Goal: Book appointment/travel/reservation

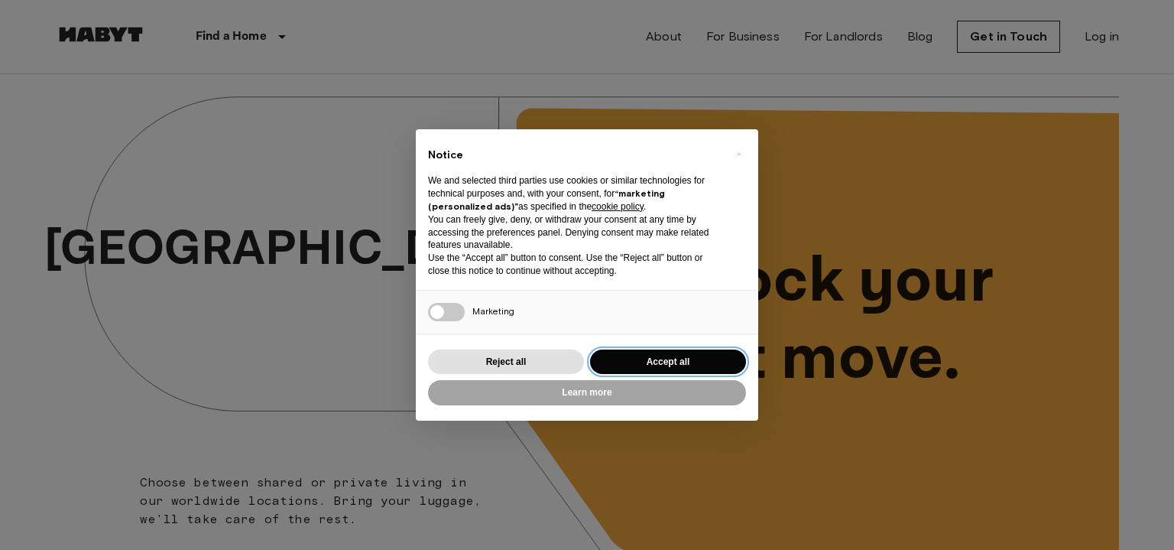
click at [635, 369] on button "Accept all" at bounding box center [668, 361] width 156 height 25
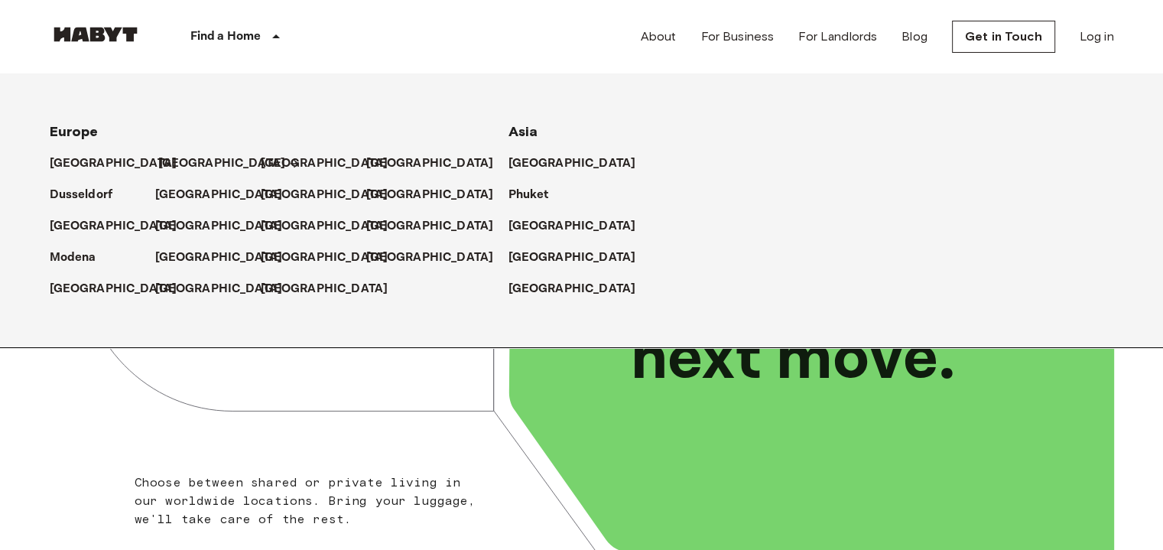
click at [171, 166] on p "[GEOGRAPHIC_DATA]" at bounding box center [222, 163] width 128 height 18
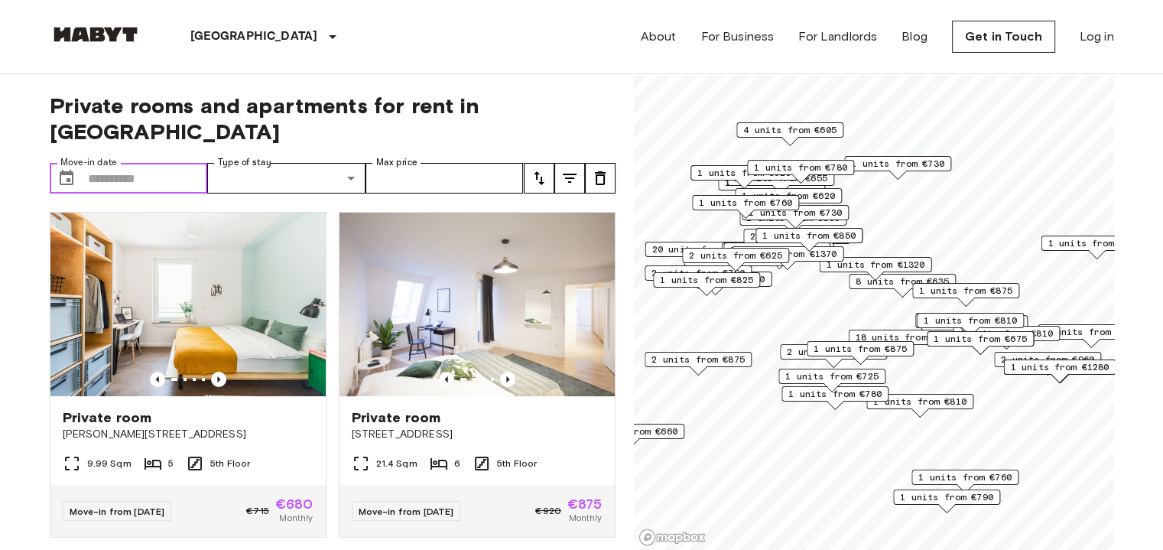
click at [169, 163] on input "Move-in date" at bounding box center [148, 178] width 120 height 31
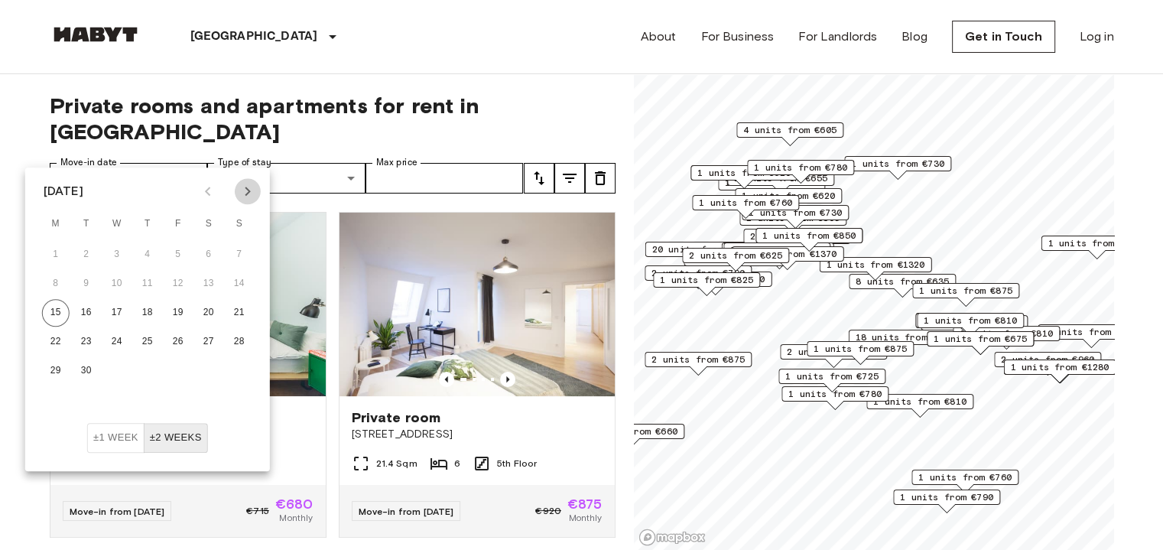
click at [252, 196] on icon "Next month" at bounding box center [248, 191] width 18 height 18
click at [211, 250] on button "1" at bounding box center [209, 255] width 28 height 28
type input "**********"
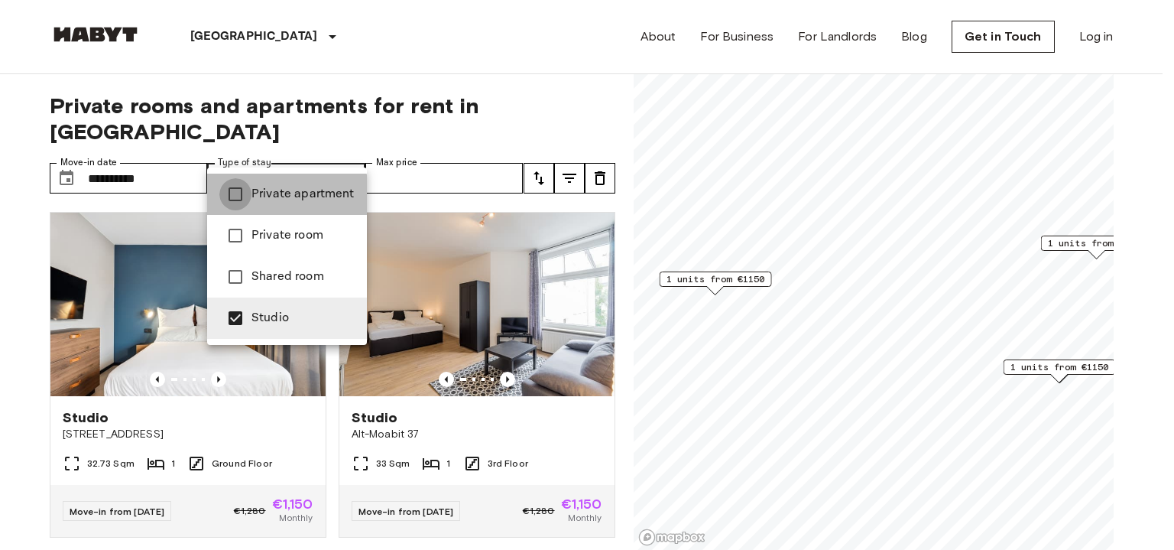
type input "**********"
click at [390, 68] on div at bounding box center [587, 275] width 1174 height 550
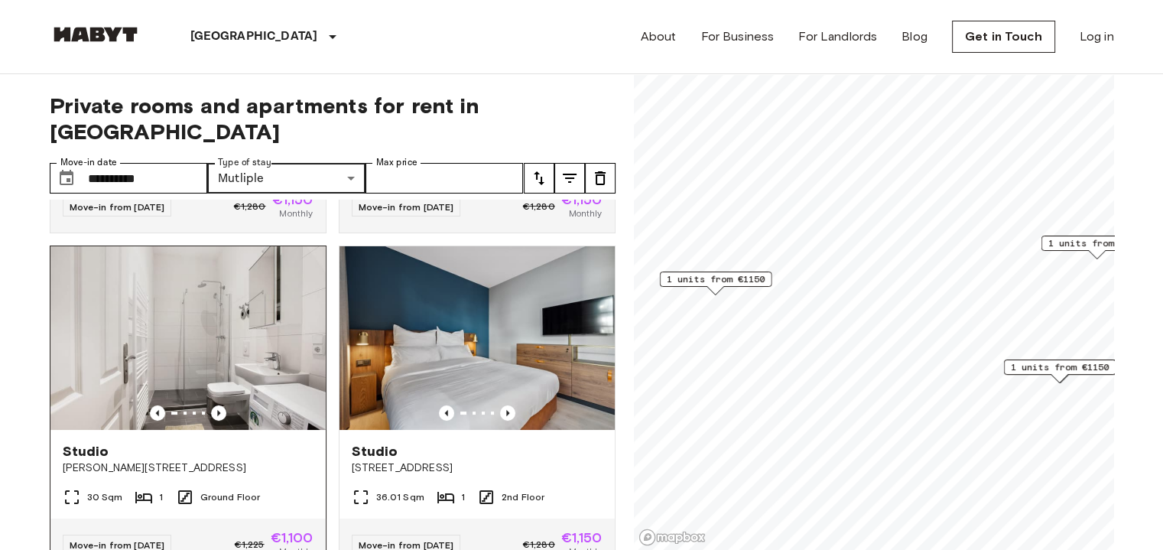
scroll to position [356, 0]
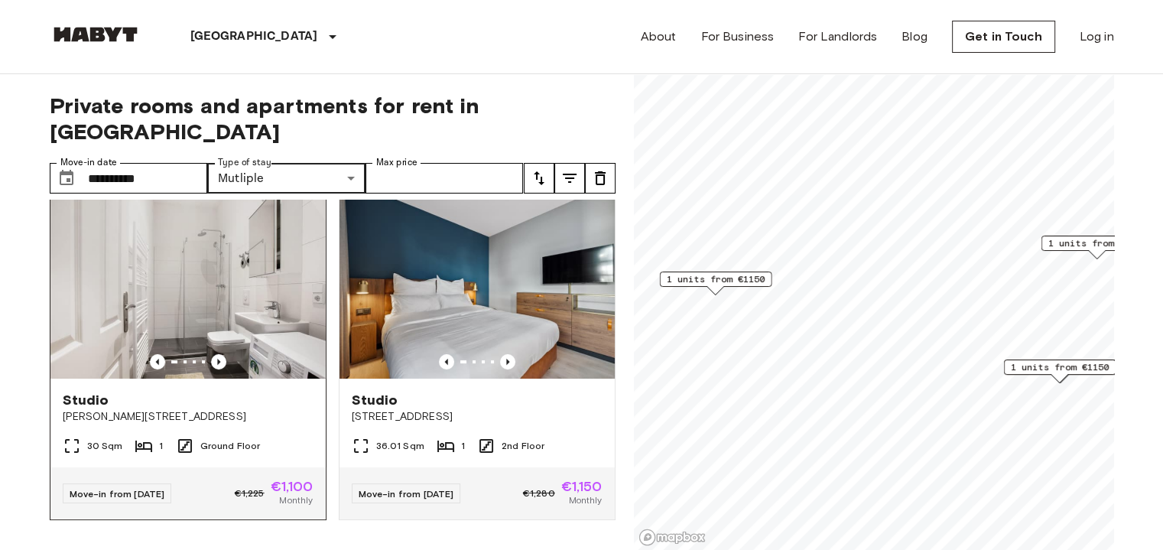
click at [219, 286] on img at bounding box center [187, 287] width 275 height 184
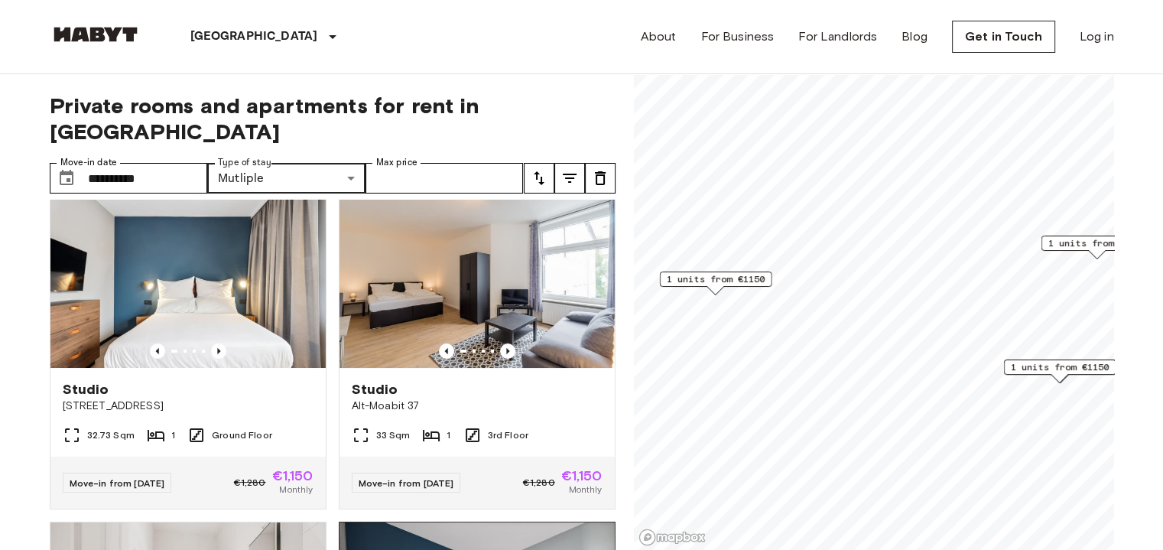
scroll to position [0, 0]
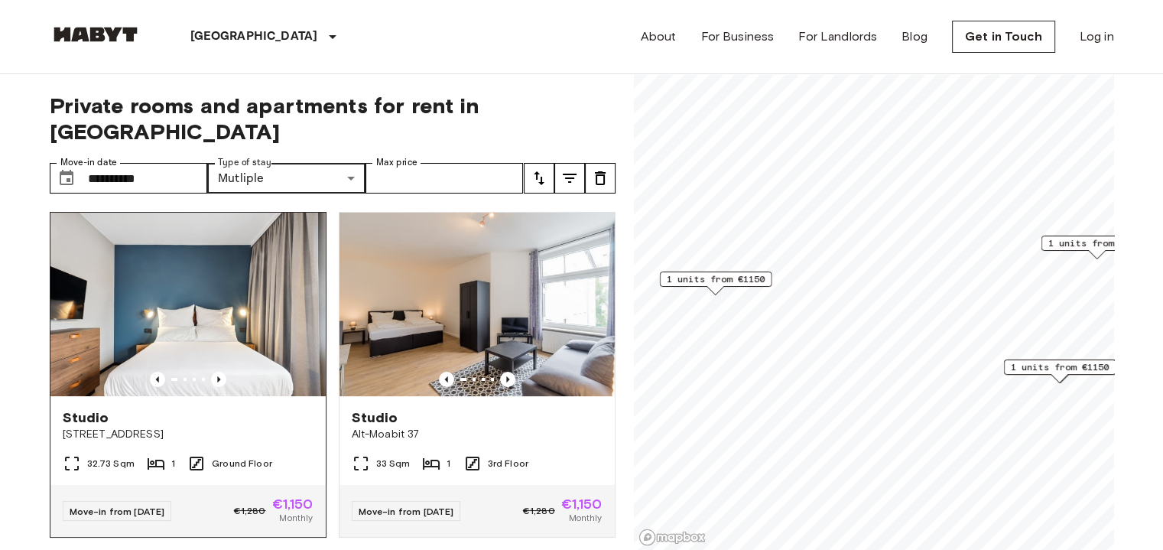
click at [193, 262] on img at bounding box center [187, 305] width 275 height 184
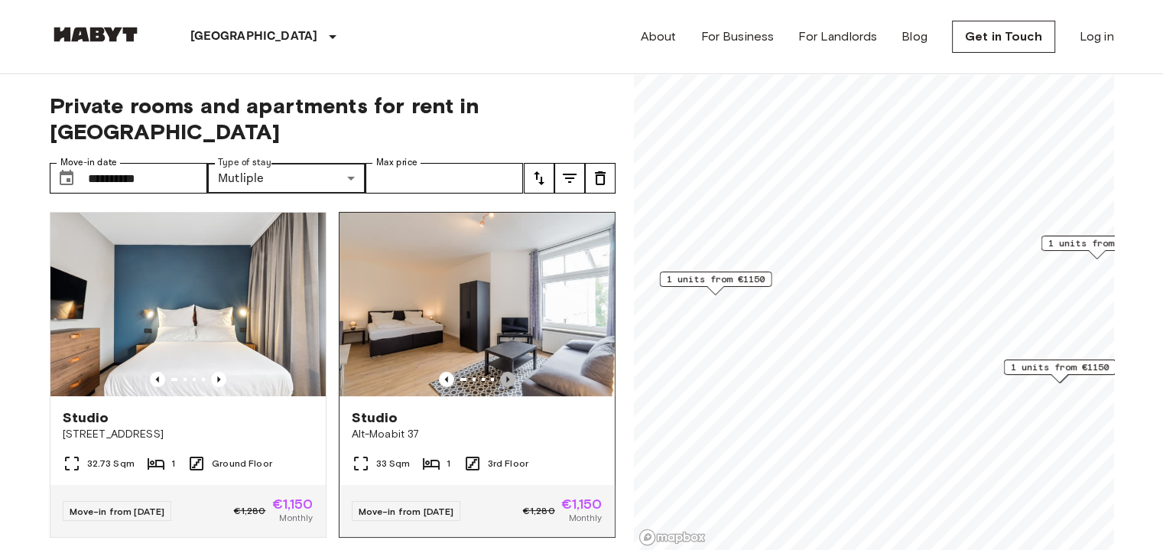
click at [506, 376] on icon "Previous image" at bounding box center [507, 379] width 3 height 6
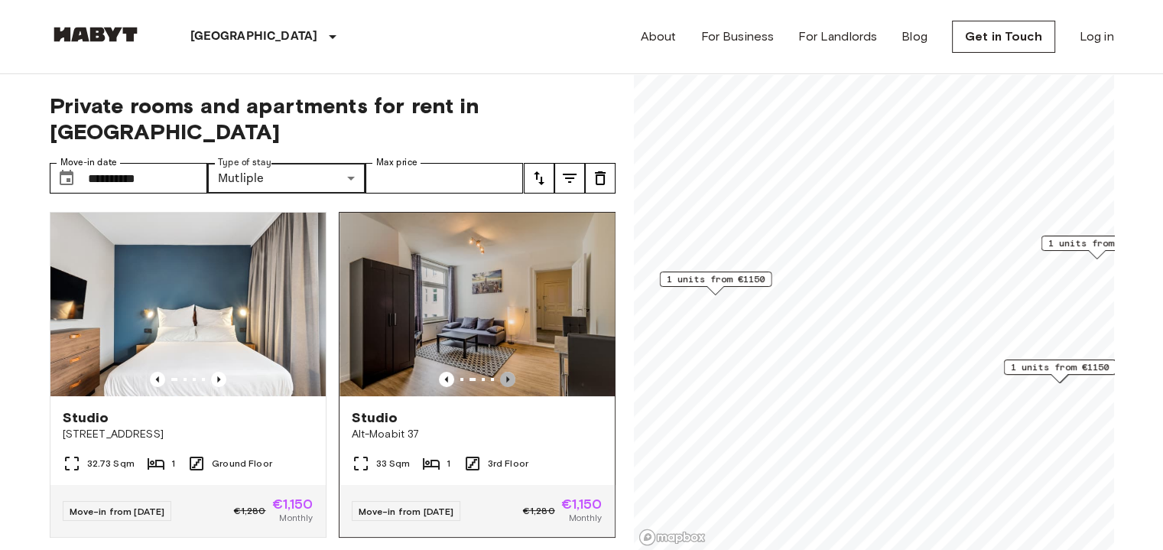
click at [506, 376] on icon "Previous image" at bounding box center [507, 379] width 3 height 6
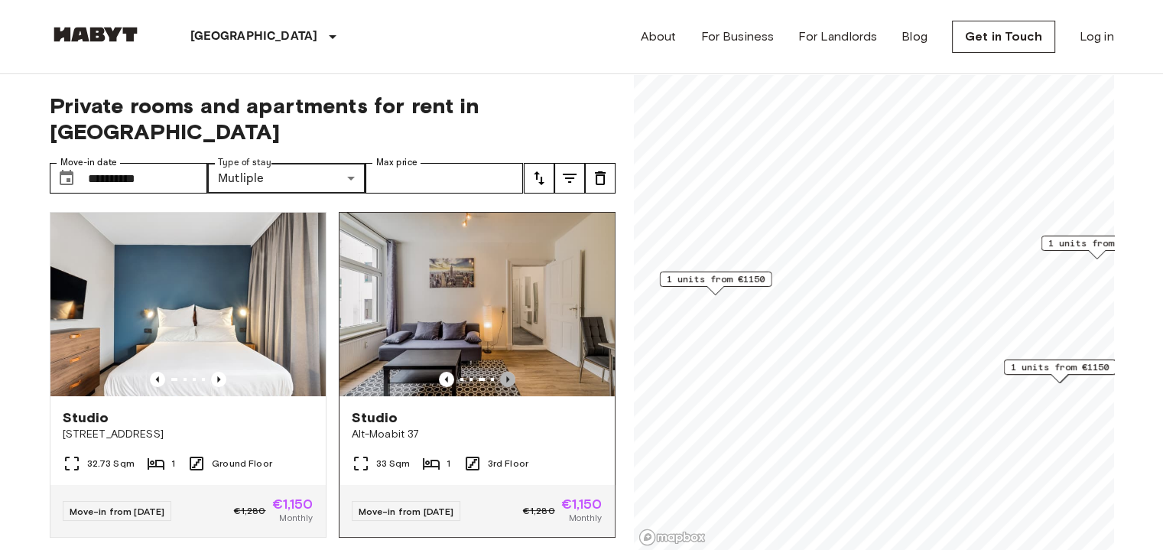
click at [506, 376] on icon "Previous image" at bounding box center [507, 379] width 3 height 6
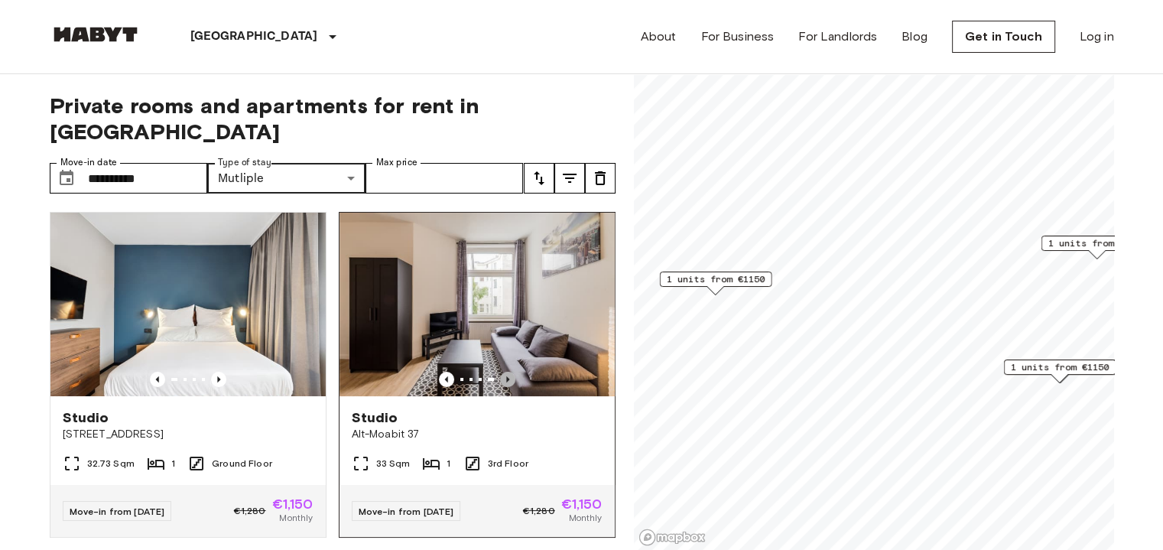
click at [506, 376] on icon "Previous image" at bounding box center [507, 379] width 3 height 6
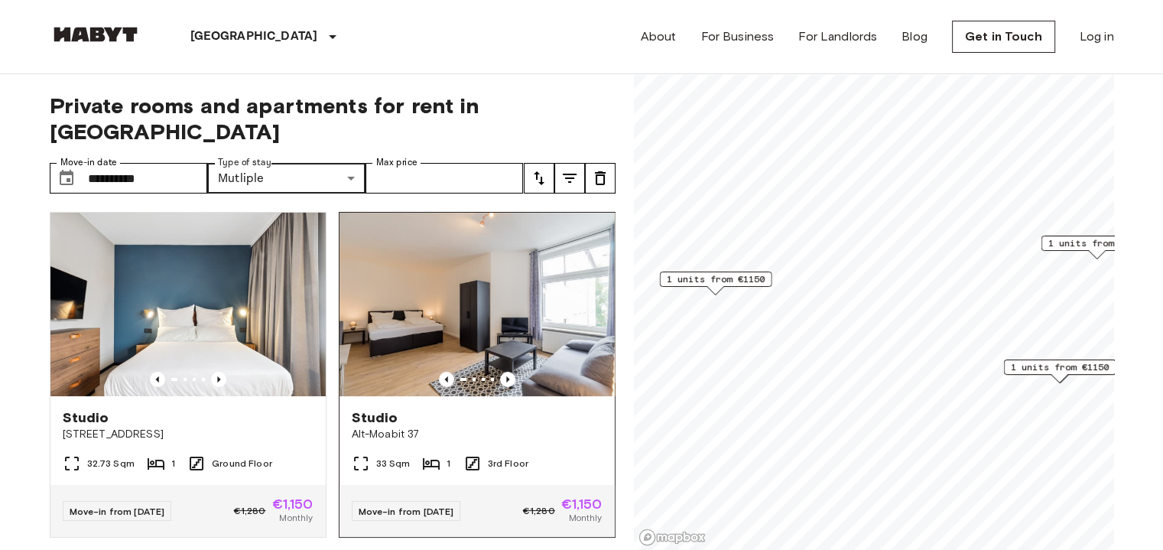
click at [486, 264] on img at bounding box center [476, 305] width 275 height 184
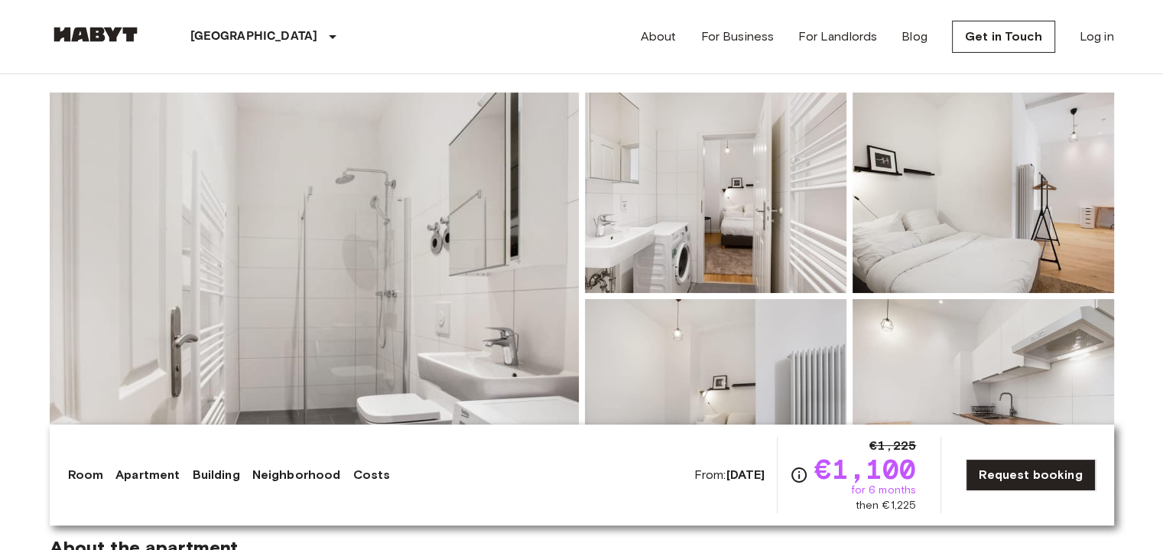
scroll to position [109, 0]
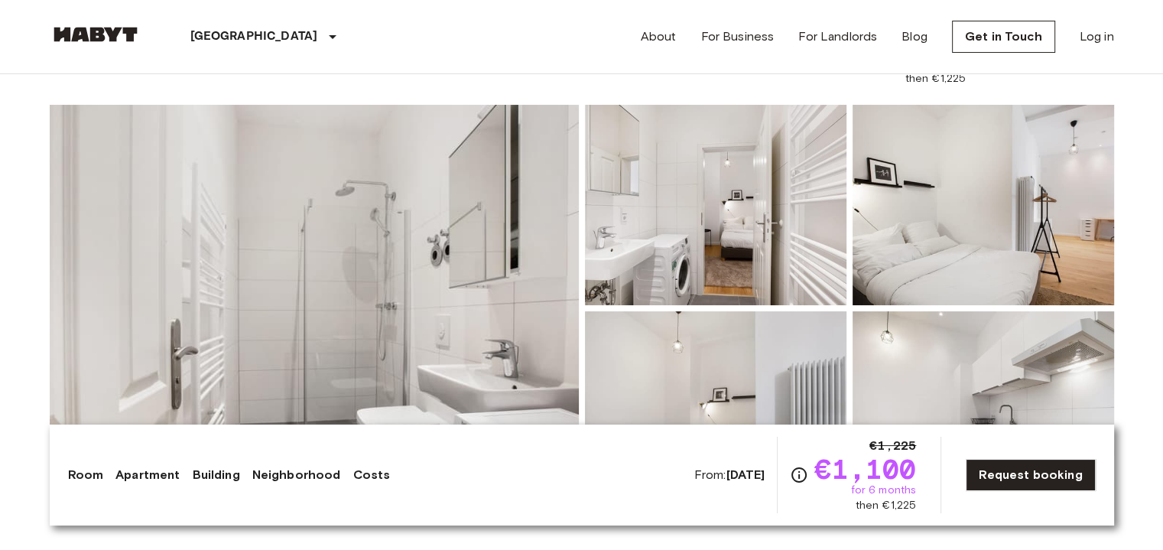
click at [440, 253] on img at bounding box center [314, 308] width 529 height 407
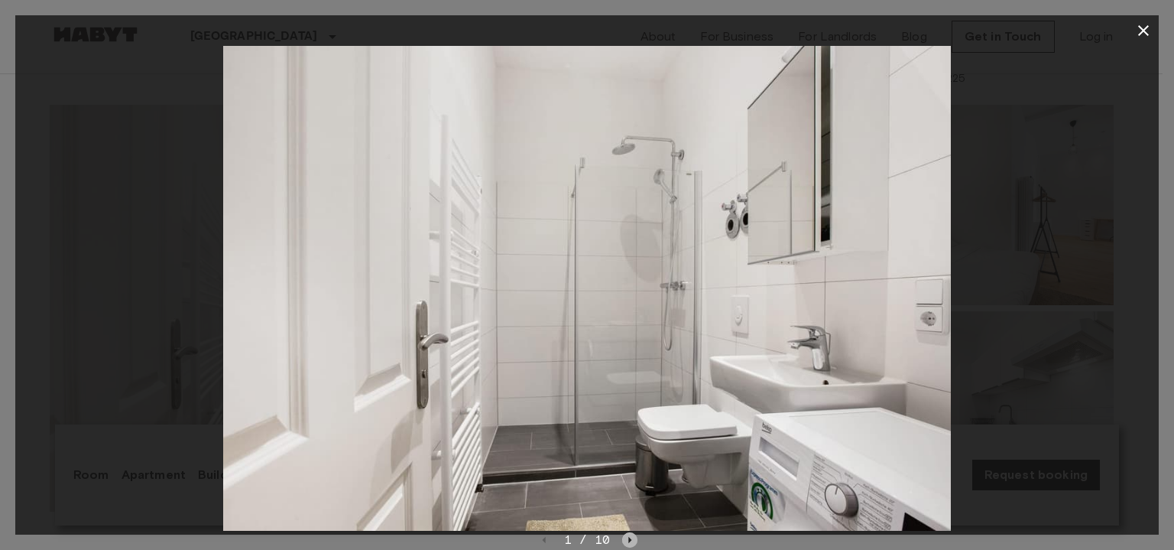
click at [628, 542] on icon "Next image" at bounding box center [629, 539] width 15 height 15
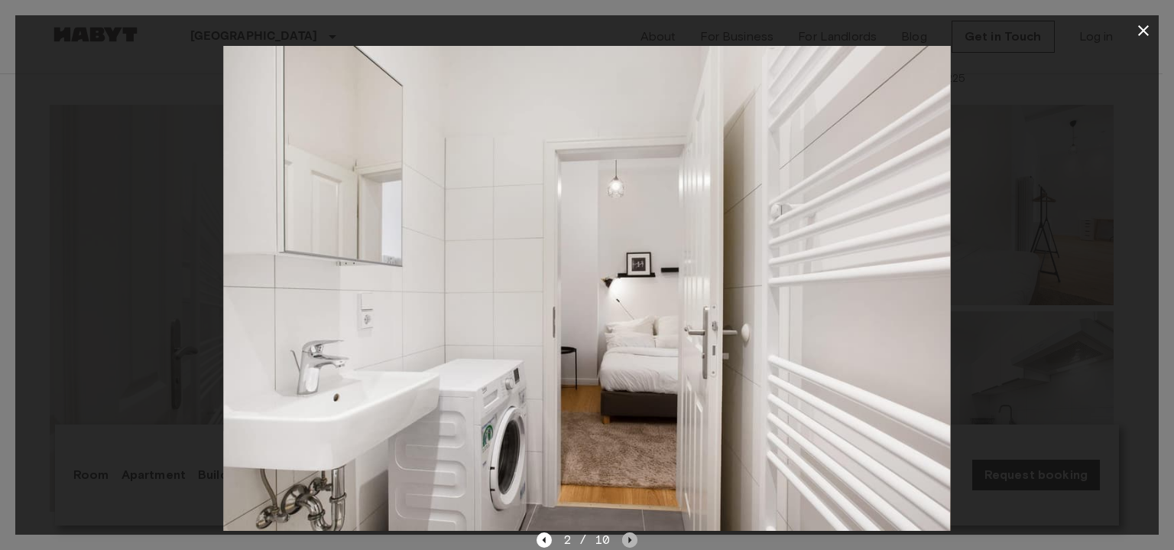
click at [628, 542] on icon "Next image" at bounding box center [629, 539] width 15 height 15
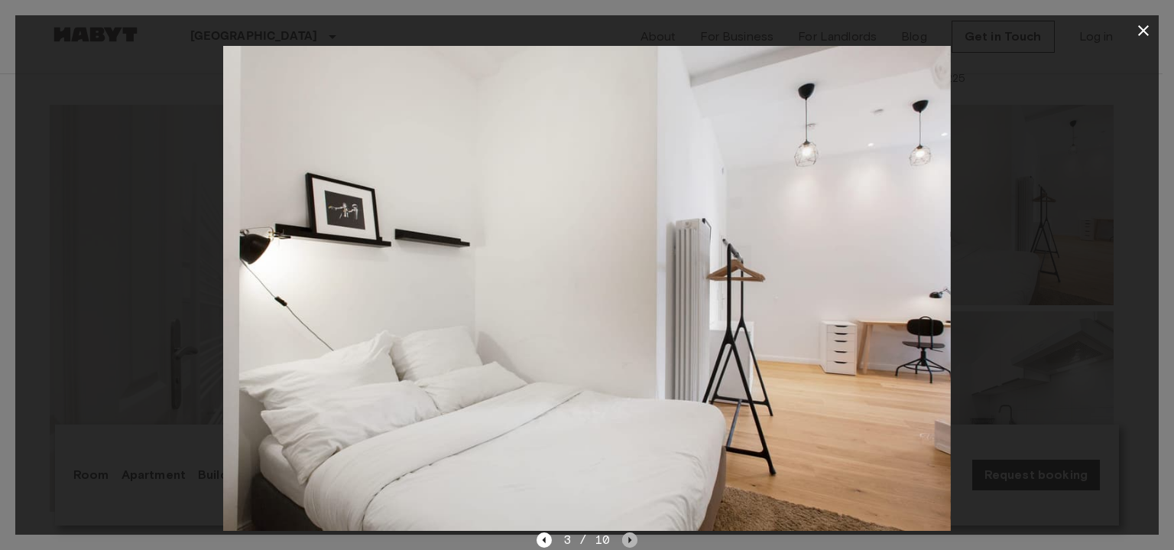
click at [628, 542] on icon "Next image" at bounding box center [629, 539] width 15 height 15
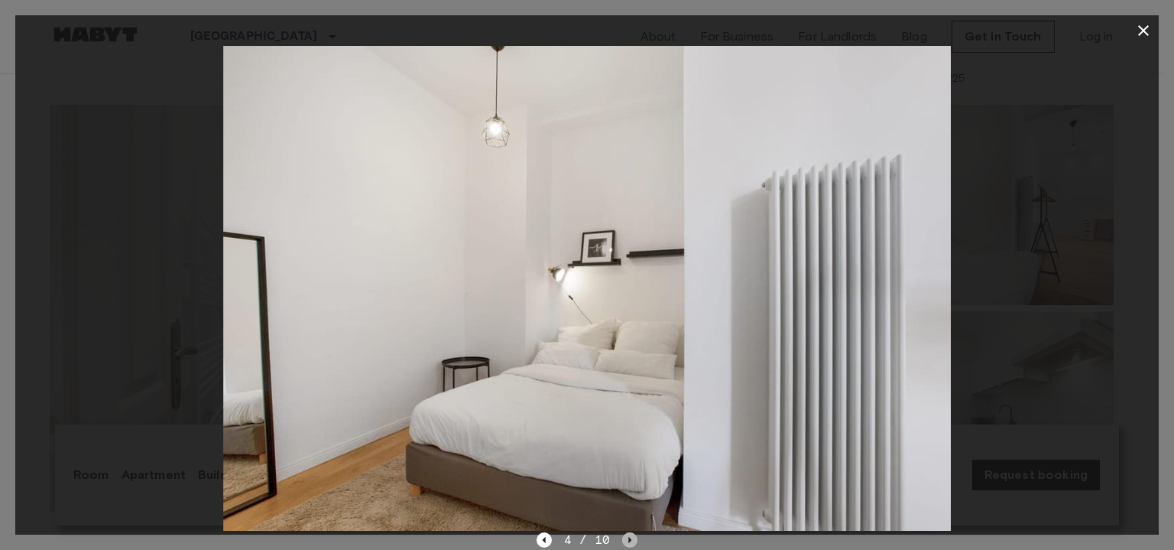
click at [628, 542] on icon "Next image" at bounding box center [629, 539] width 15 height 15
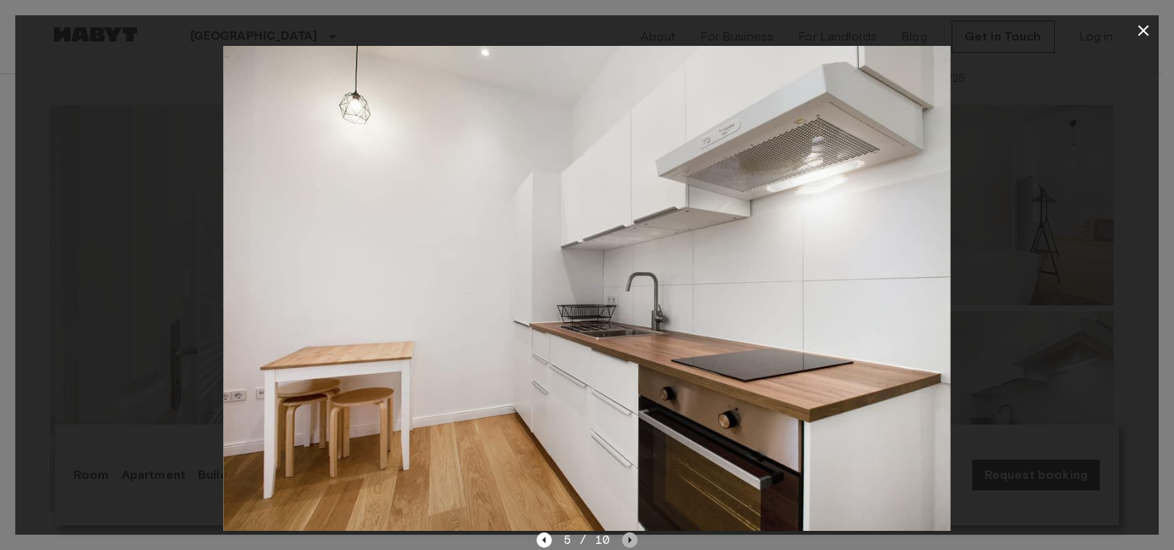
click at [628, 542] on icon "Next image" at bounding box center [629, 539] width 15 height 15
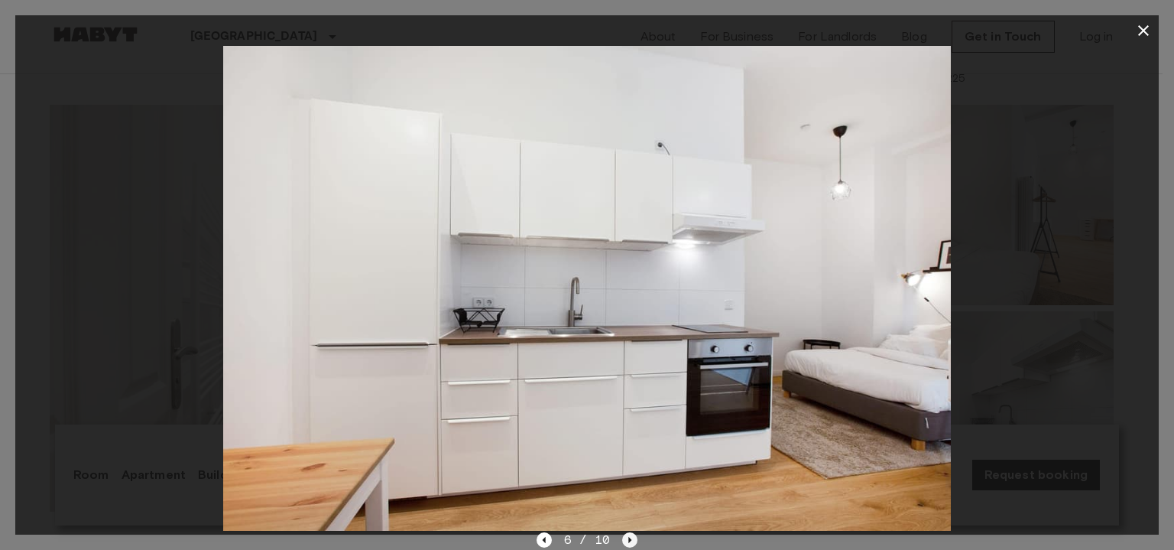
click at [628, 542] on icon "Next image" at bounding box center [629, 539] width 15 height 15
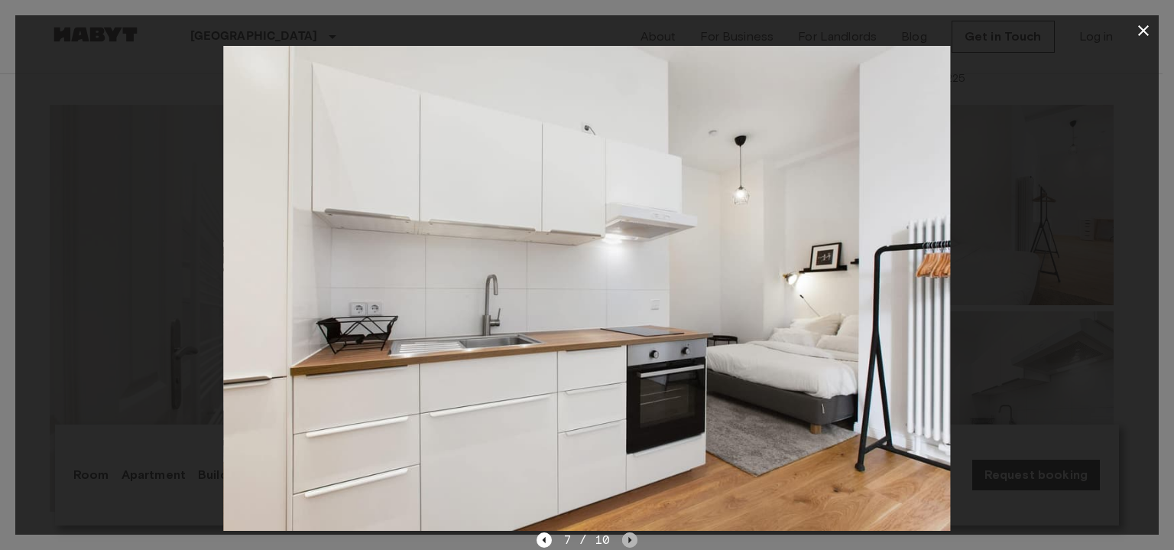
click at [628, 542] on icon "Next image" at bounding box center [629, 539] width 15 height 15
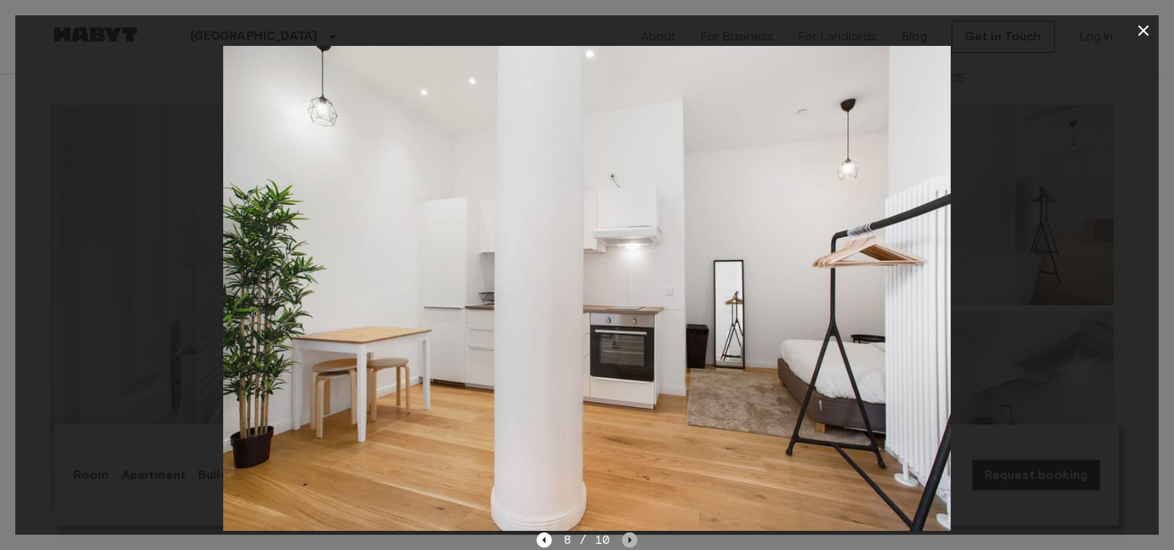
click at [628, 542] on icon "Next image" at bounding box center [629, 539] width 15 height 15
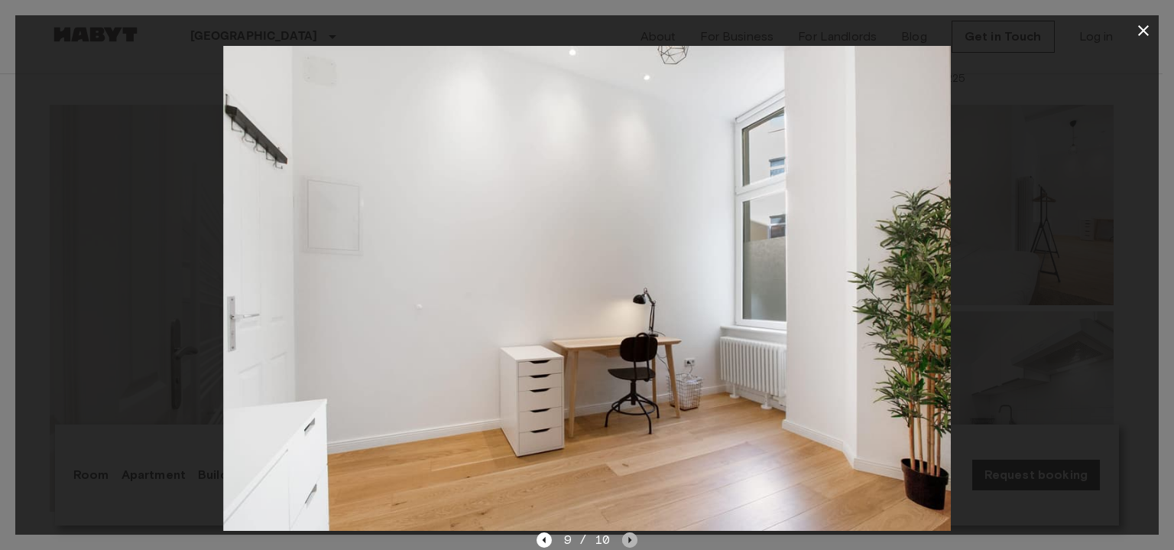
click at [628, 542] on icon "Next image" at bounding box center [629, 539] width 15 height 15
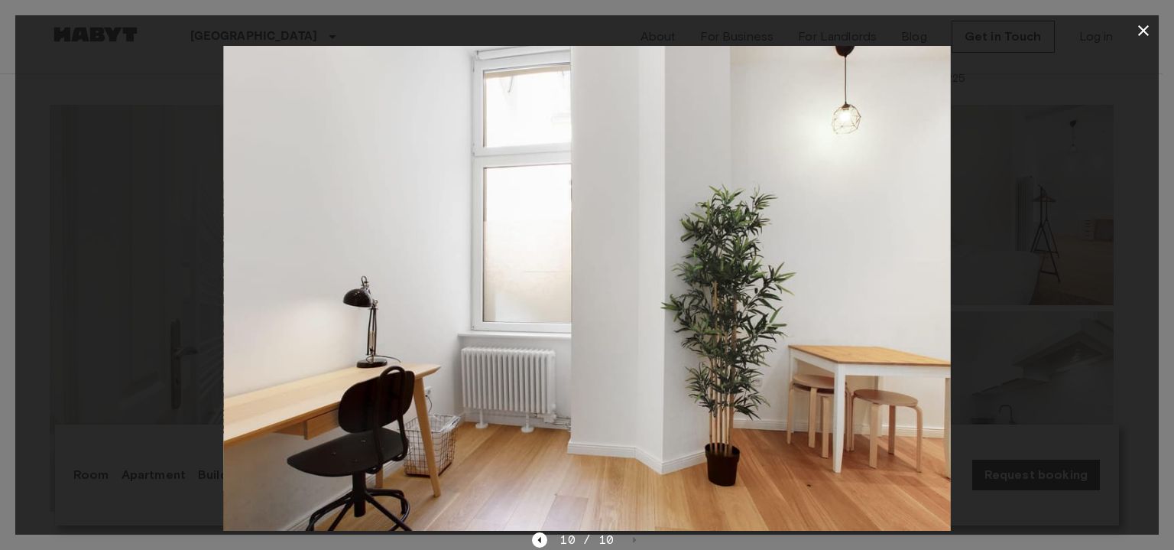
click at [1134, 33] on button "button" at bounding box center [1144, 30] width 31 height 31
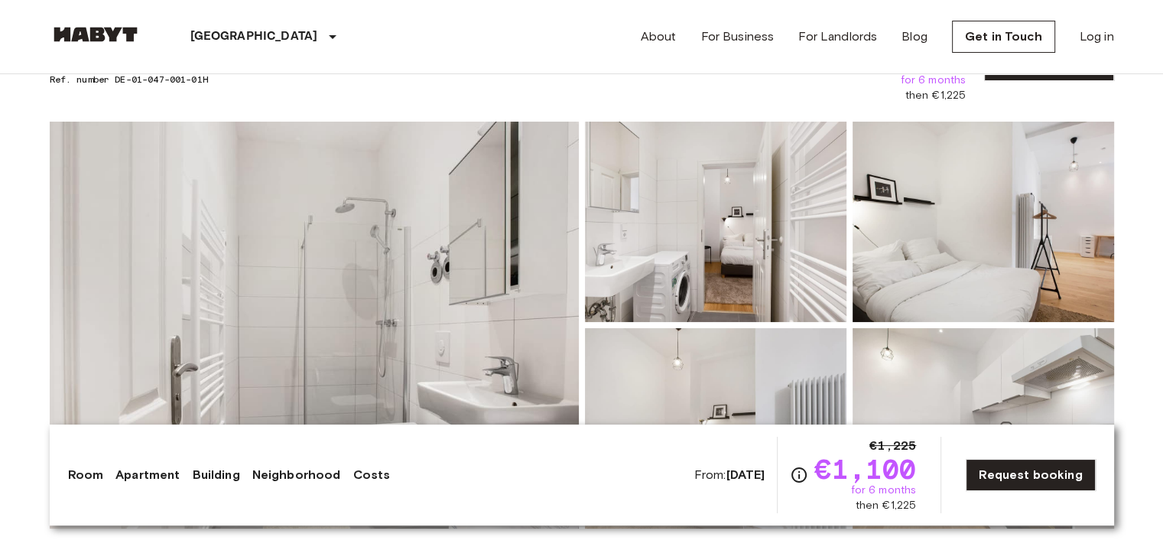
scroll to position [0, 0]
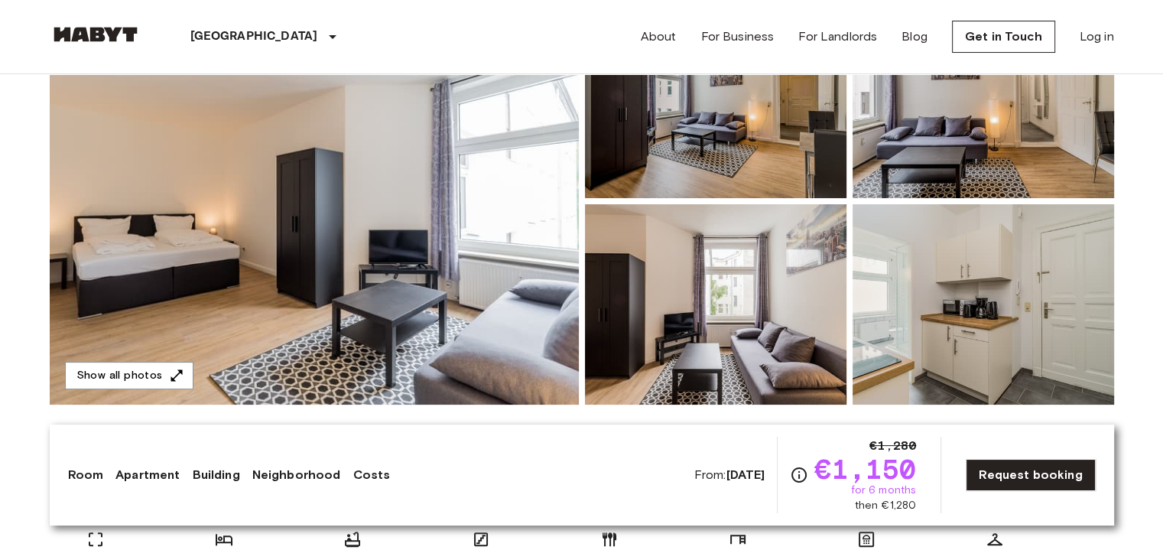
scroll to position [214, 0]
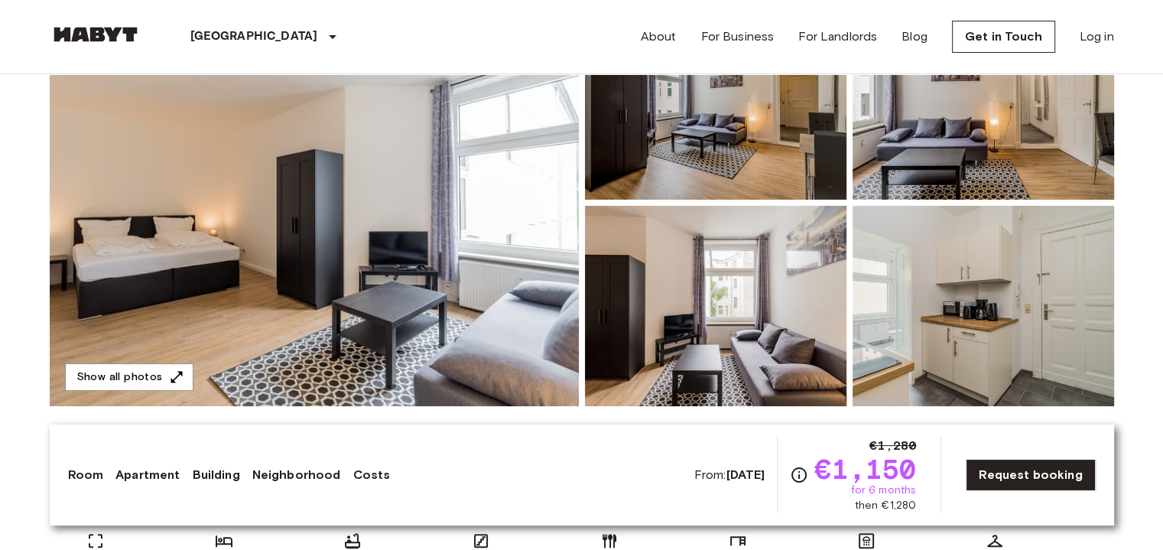
click at [511, 250] on img at bounding box center [314, 202] width 529 height 407
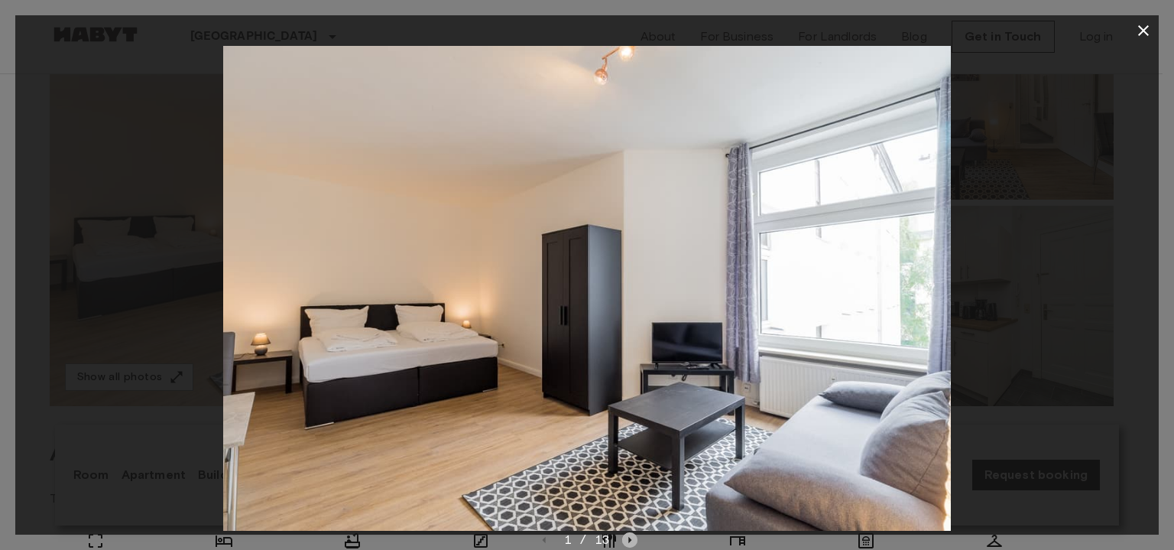
click at [627, 543] on icon "Next image" at bounding box center [629, 539] width 15 height 15
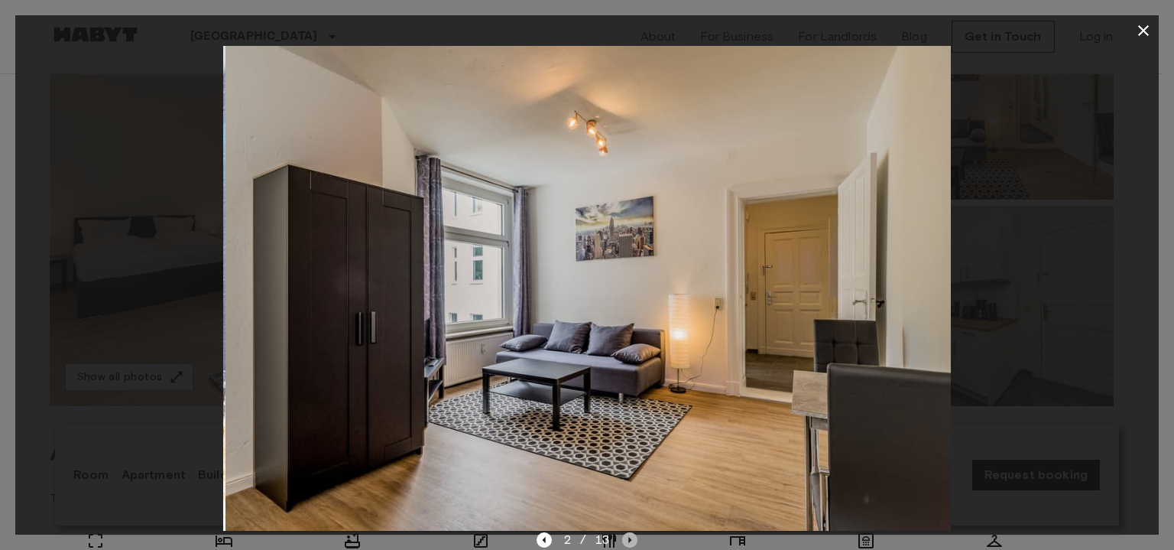
click at [627, 543] on icon "Next image" at bounding box center [629, 539] width 15 height 15
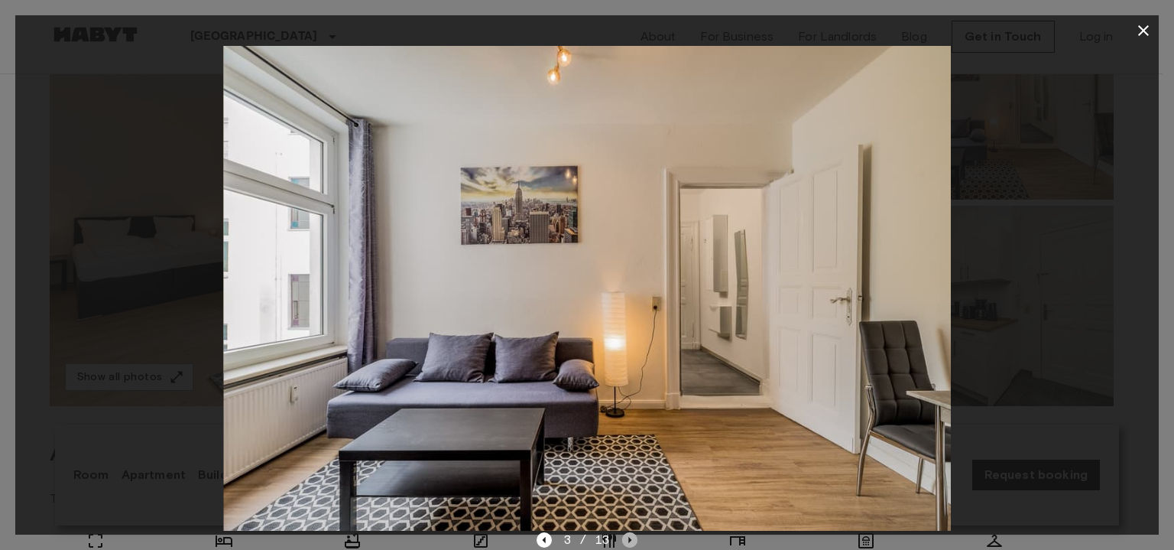
click at [627, 543] on icon "Next image" at bounding box center [629, 539] width 15 height 15
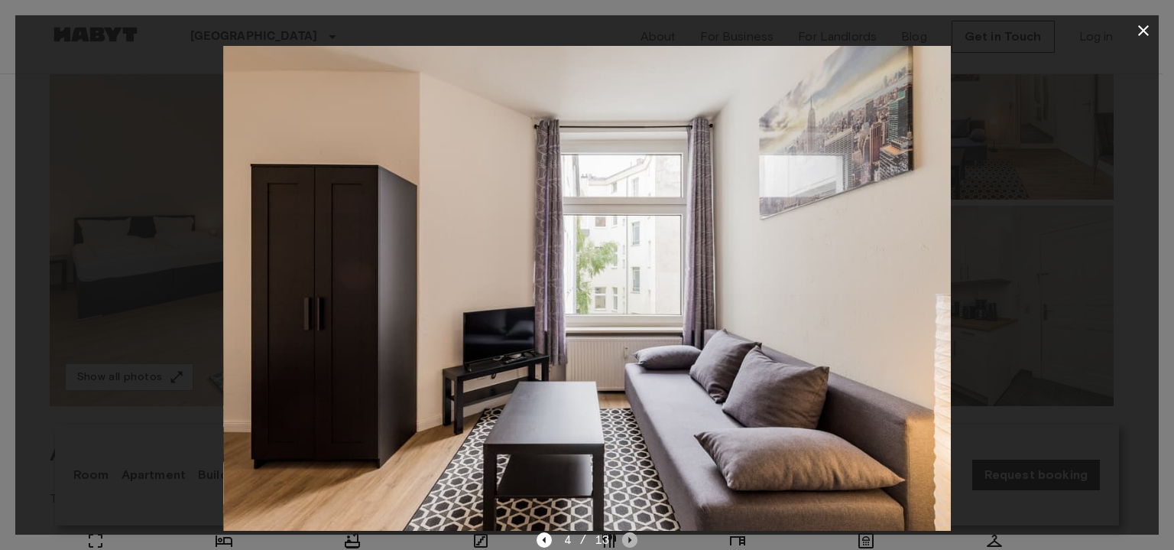
click at [627, 543] on icon "Next image" at bounding box center [629, 539] width 15 height 15
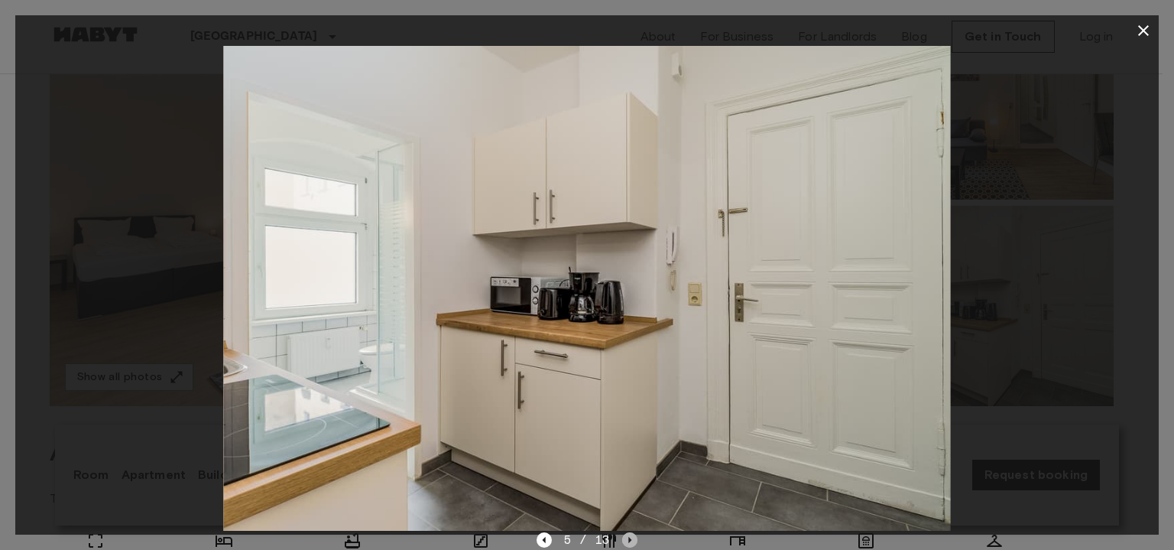
click at [627, 543] on icon "Next image" at bounding box center [629, 539] width 15 height 15
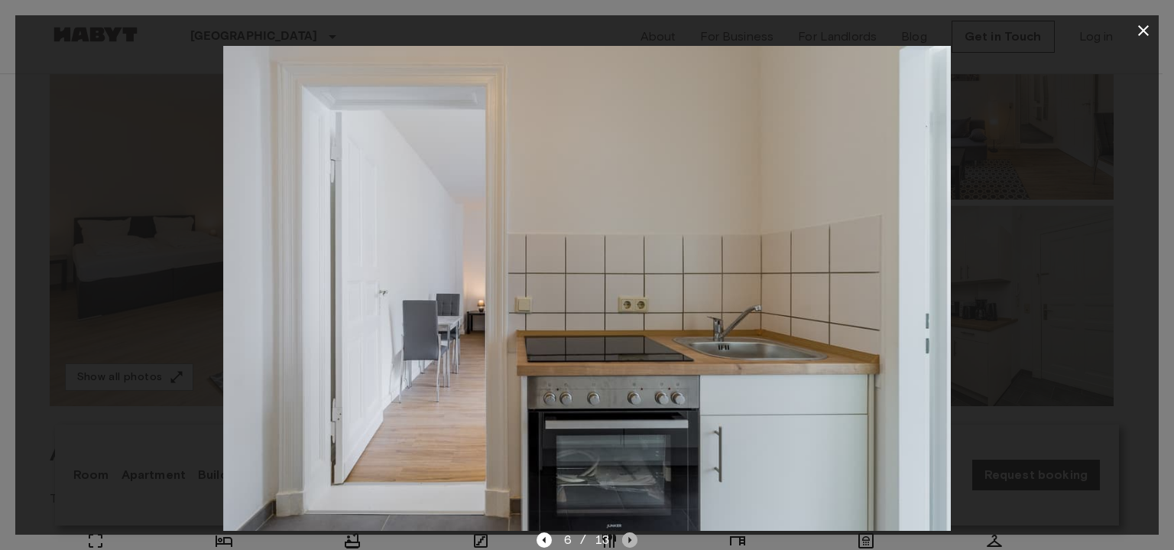
click at [627, 543] on icon "Next image" at bounding box center [629, 539] width 15 height 15
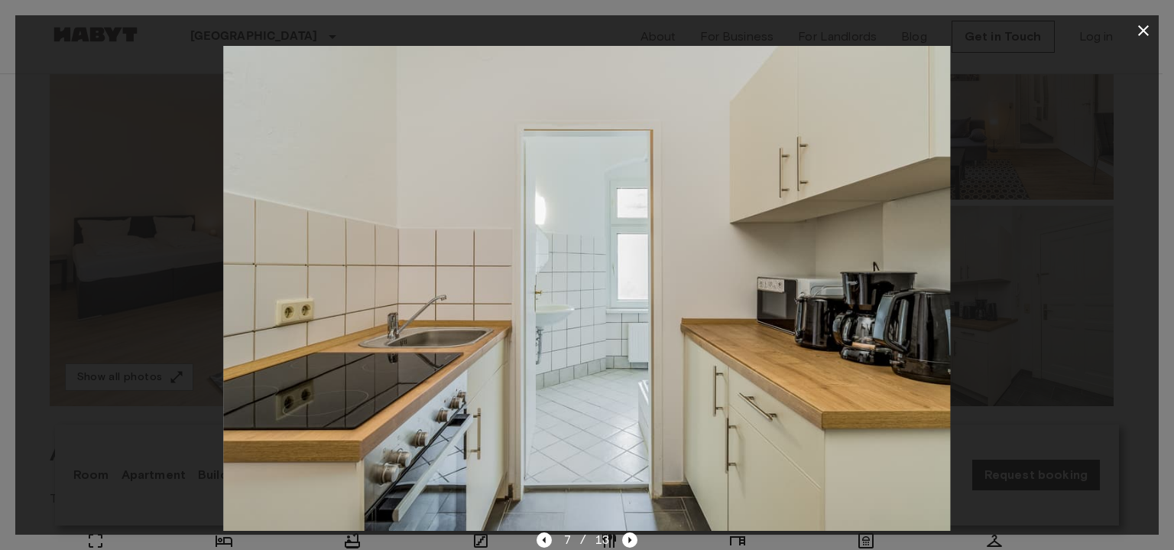
click at [1025, 187] on div at bounding box center [587, 288] width 1144 height 485
click at [1145, 33] on icon "button" at bounding box center [1144, 30] width 11 height 11
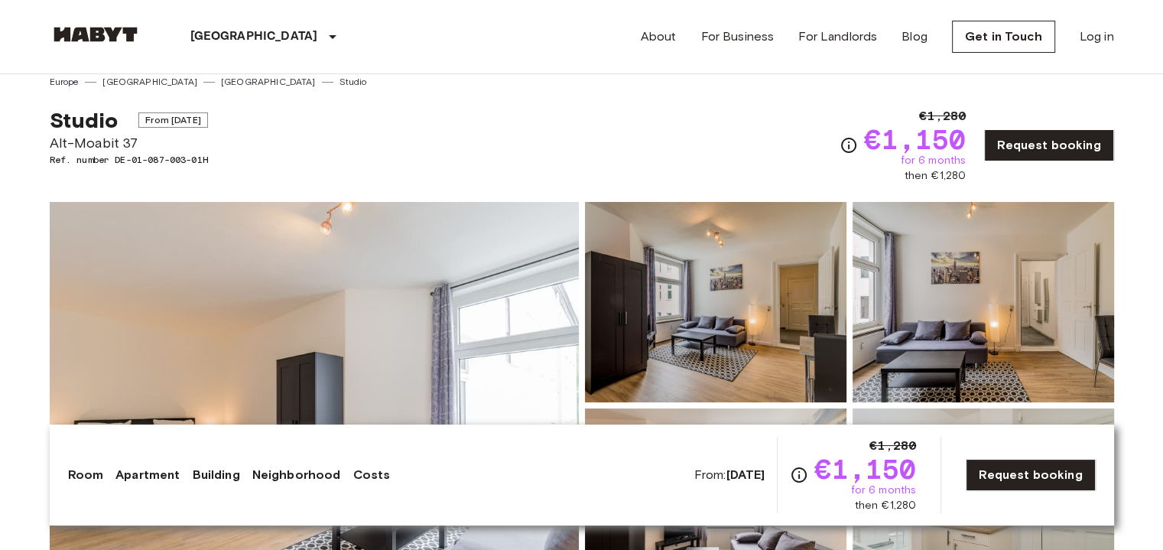
scroll to position [0, 0]
